Goal: Task Accomplishment & Management: Manage account settings

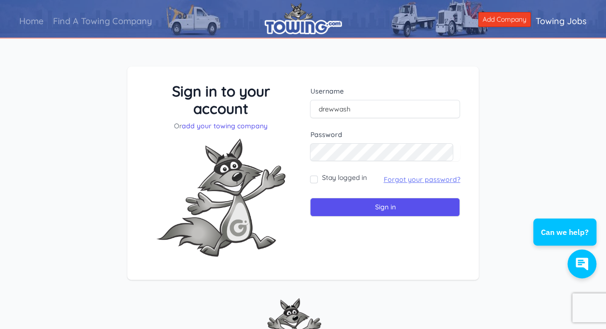
click at [428, 182] on link "Forgot your password?" at bounding box center [421, 179] width 77 height 9
